Goal: Find specific page/section: Find specific page/section

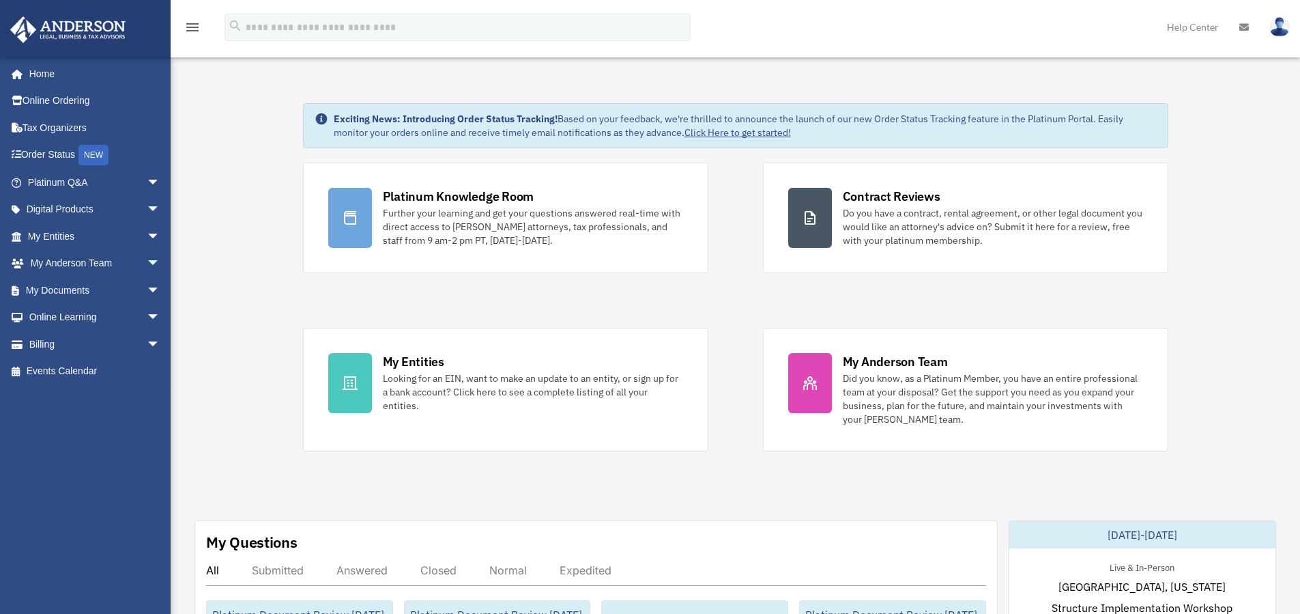
click at [147, 281] on span "arrow_drop_down" at bounding box center [160, 290] width 27 height 28
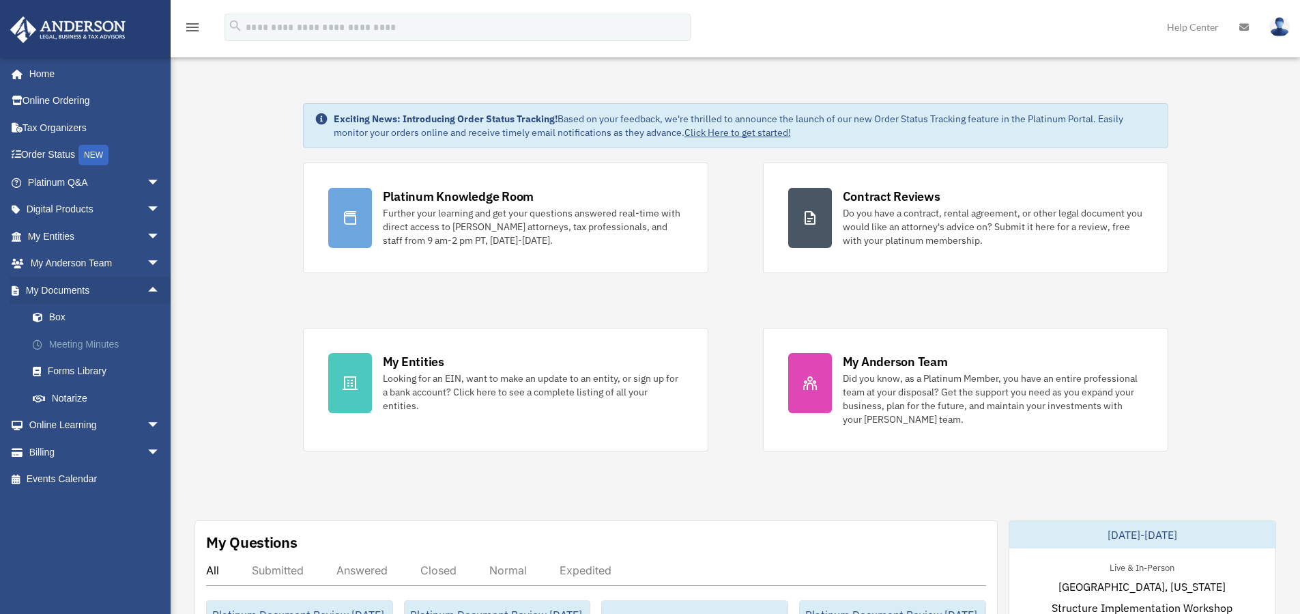
click at [92, 341] on link "Meeting Minutes" at bounding box center [100, 343] width 162 height 27
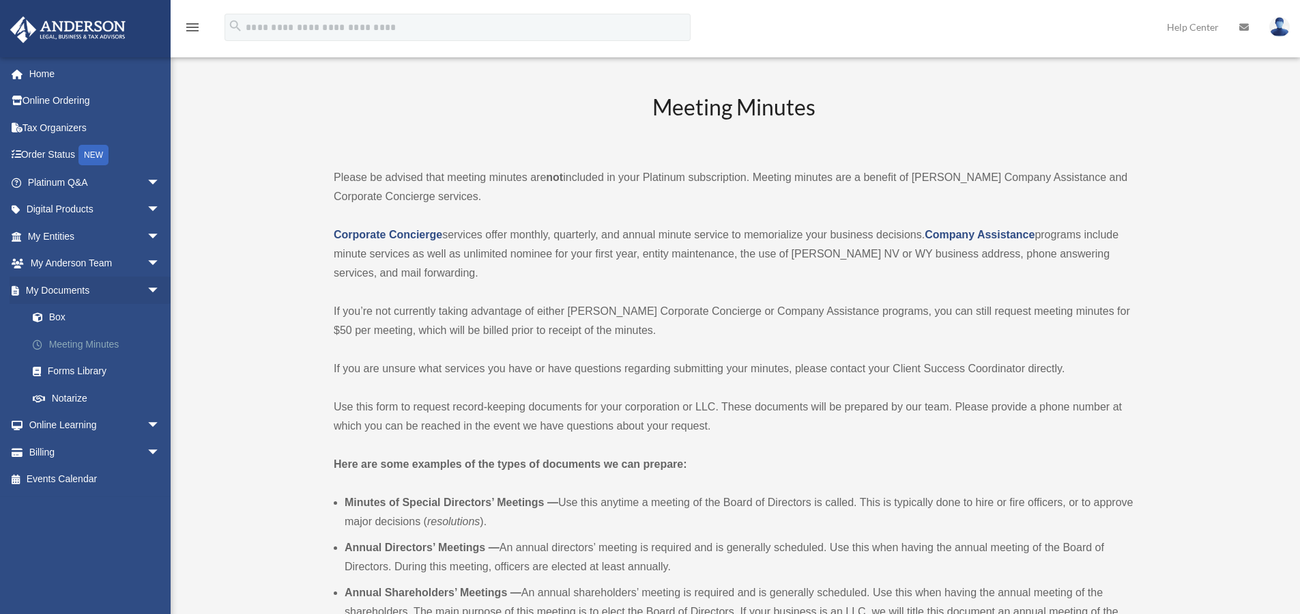
click at [74, 341] on link "Meeting Minutes" at bounding box center [100, 343] width 162 height 27
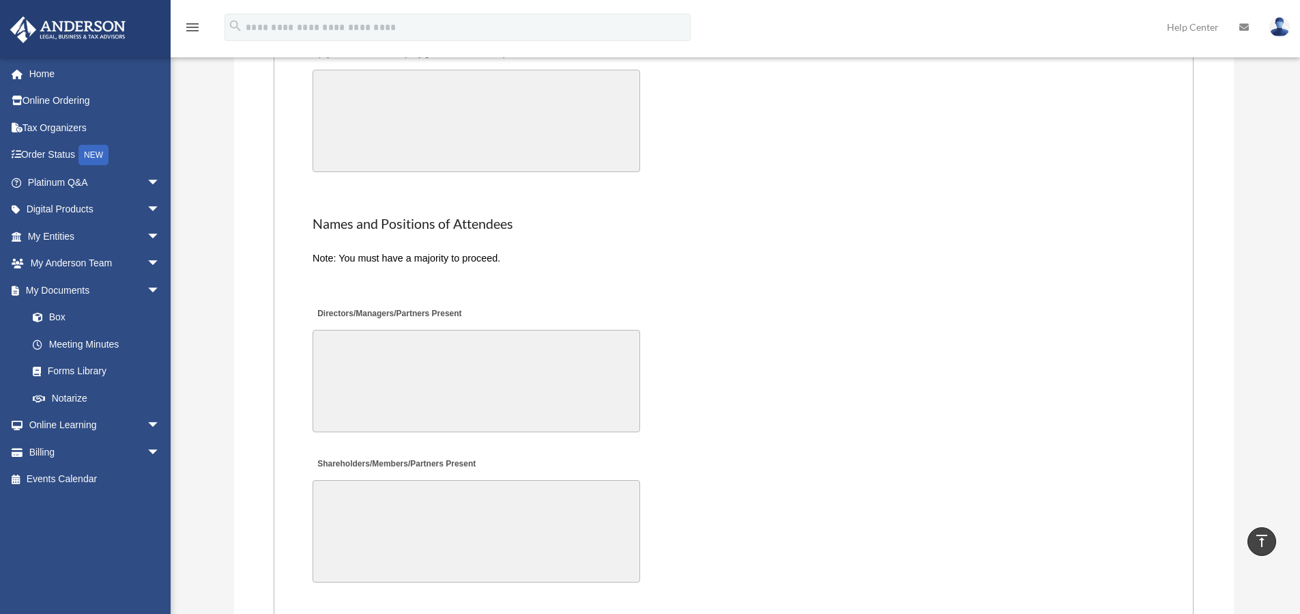
scroll to position [2867, 0]
